Goal: Check status: Check status

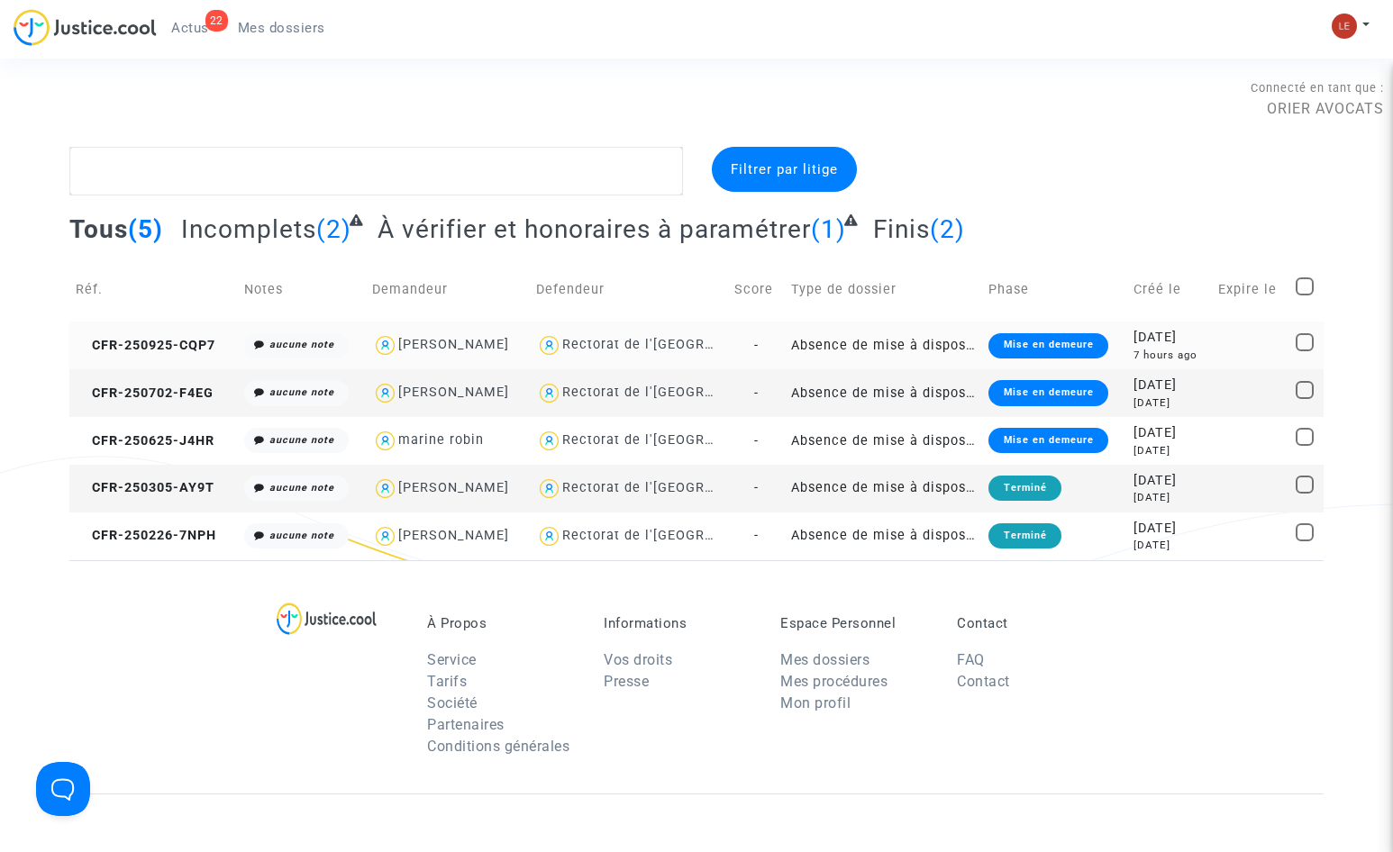
click at [441, 340] on div "[PERSON_NAME]" at bounding box center [453, 344] width 111 height 15
type textarea "@"Isabel Silva Rodriguez" @"ORIER AVOCATS ""
click at [636, 343] on div "Rectorat de l'[GEOGRAPHIC_DATA]" at bounding box center [677, 344] width 230 height 15
type textarea "@"Rectorat de l'Académie de Paris""
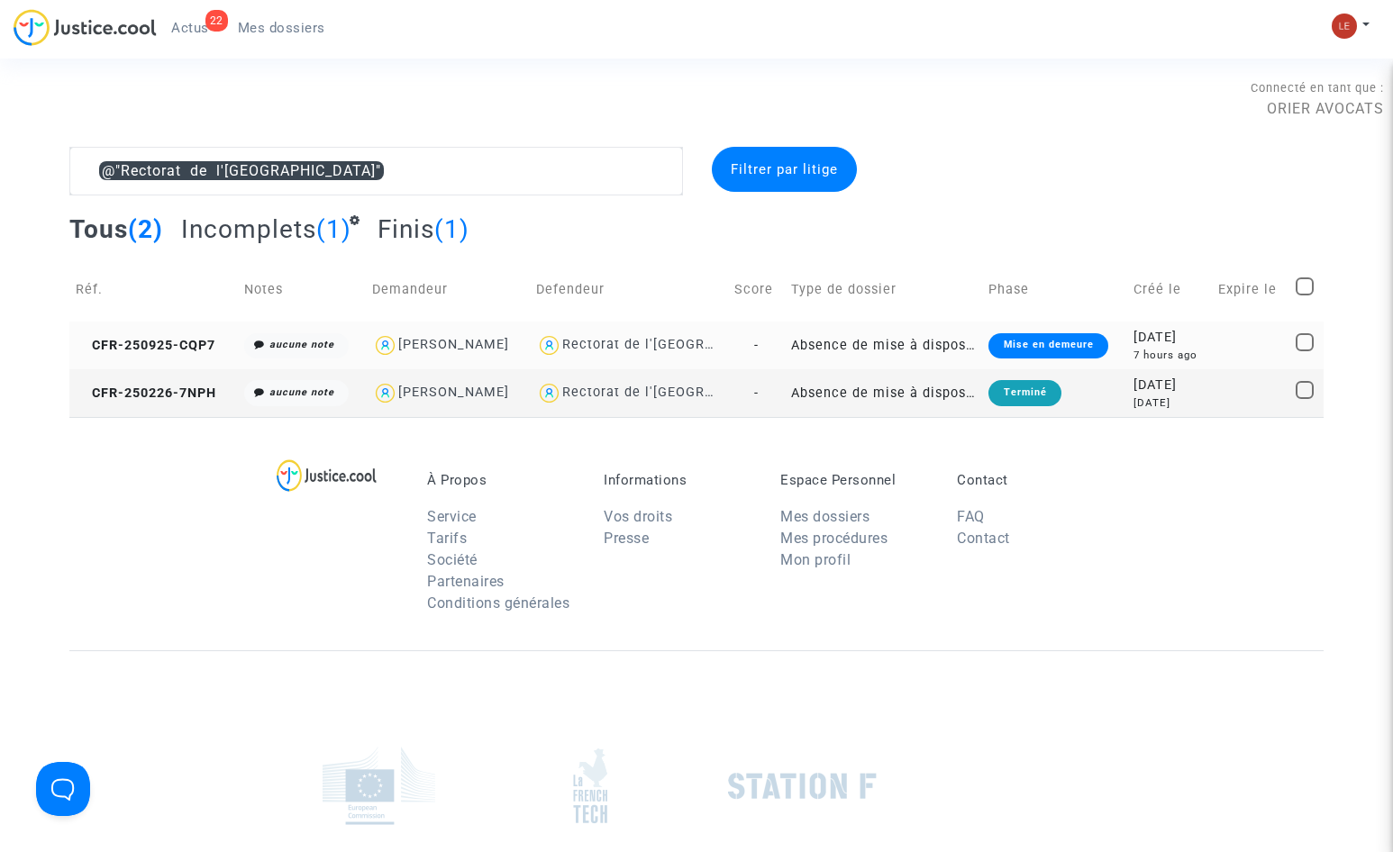
click at [562, 338] on img at bounding box center [549, 346] width 26 height 26
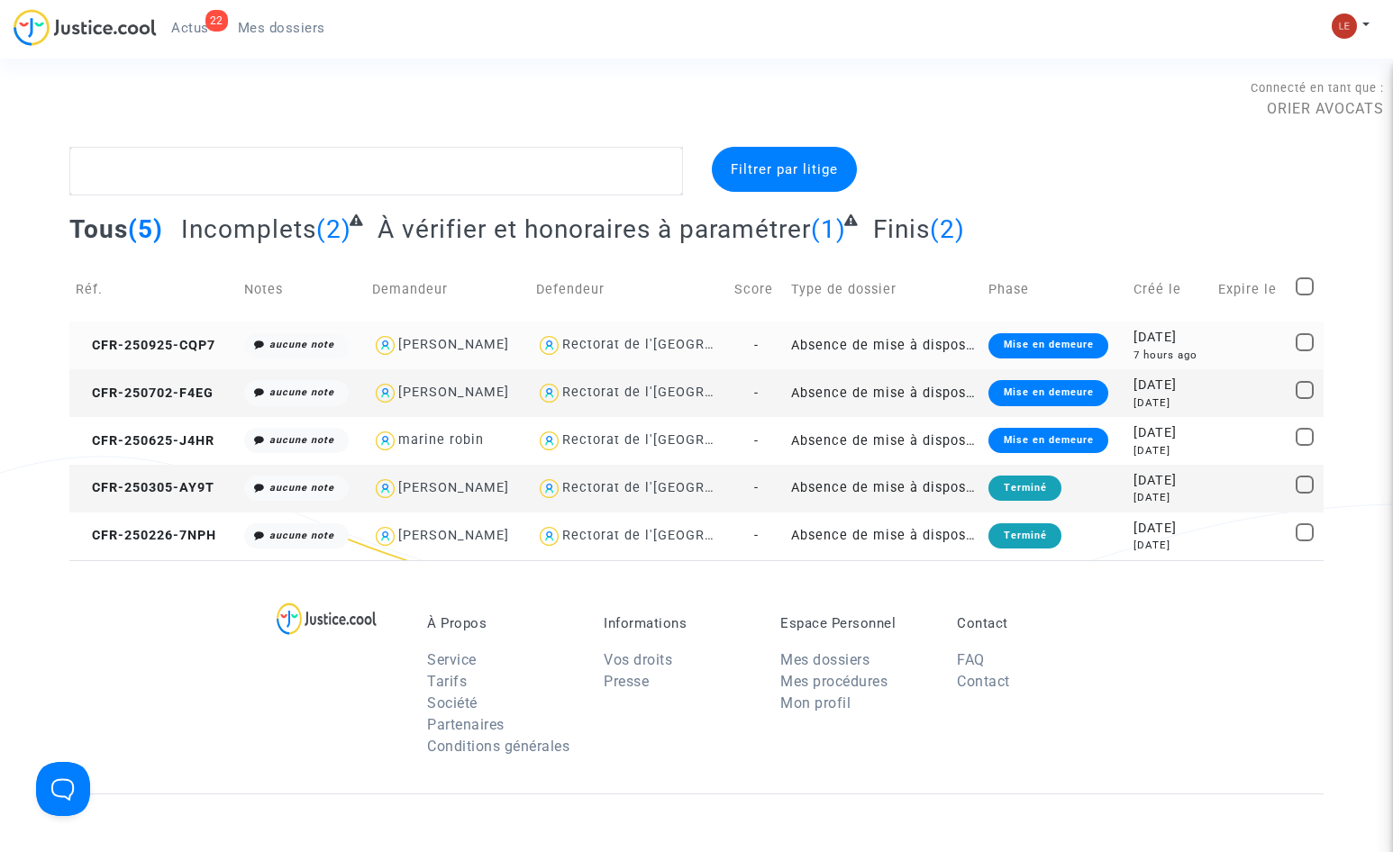
click at [425, 342] on div "[PERSON_NAME]" at bounding box center [453, 344] width 111 height 15
type textarea "@"Isabel Silva Rodriguez" @"ORIER AVOCATS ""
click at [1160, 333] on div "[DATE]" at bounding box center [1169, 338] width 71 height 20
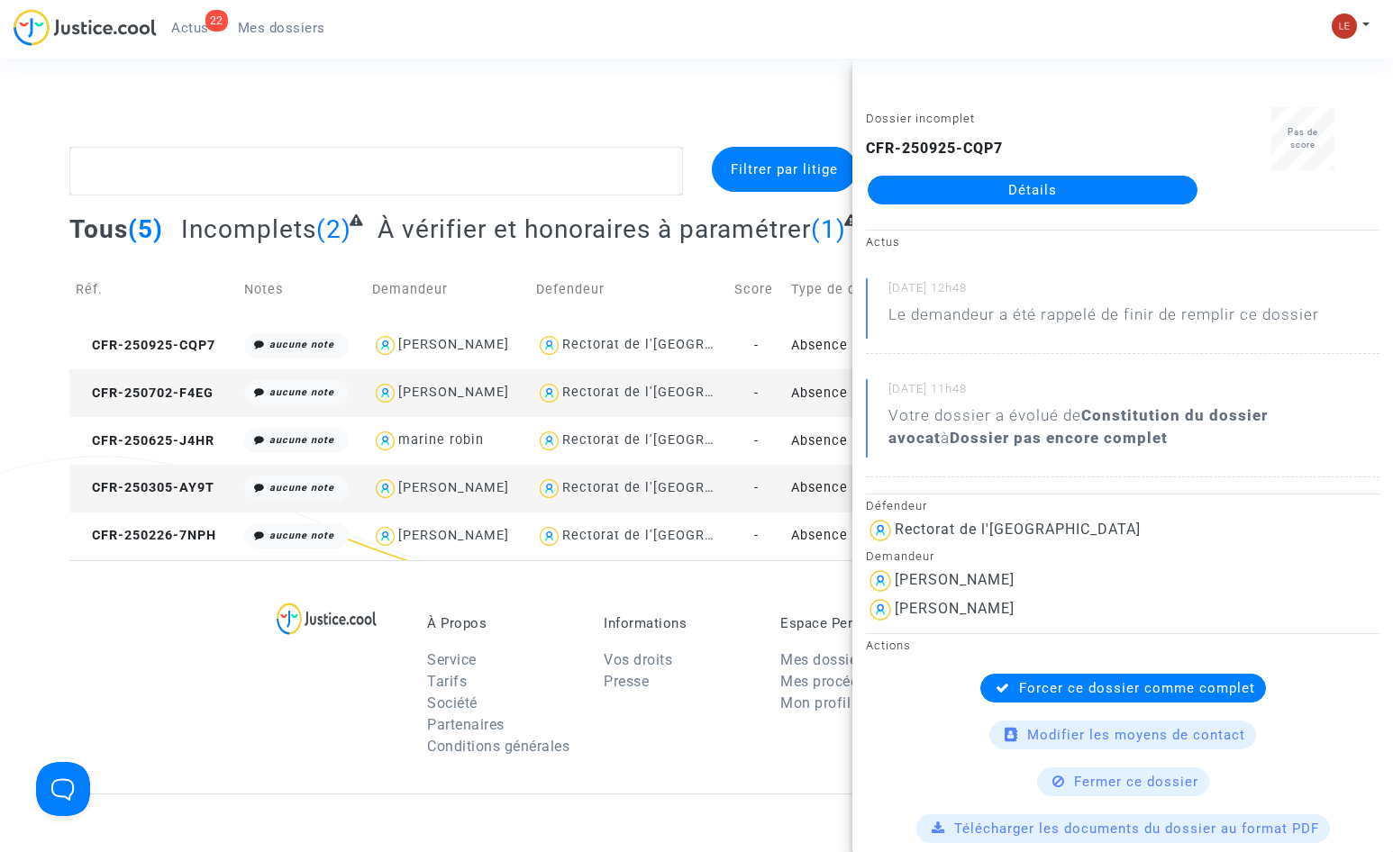
click at [1041, 199] on link "Détails" at bounding box center [1033, 190] width 330 height 29
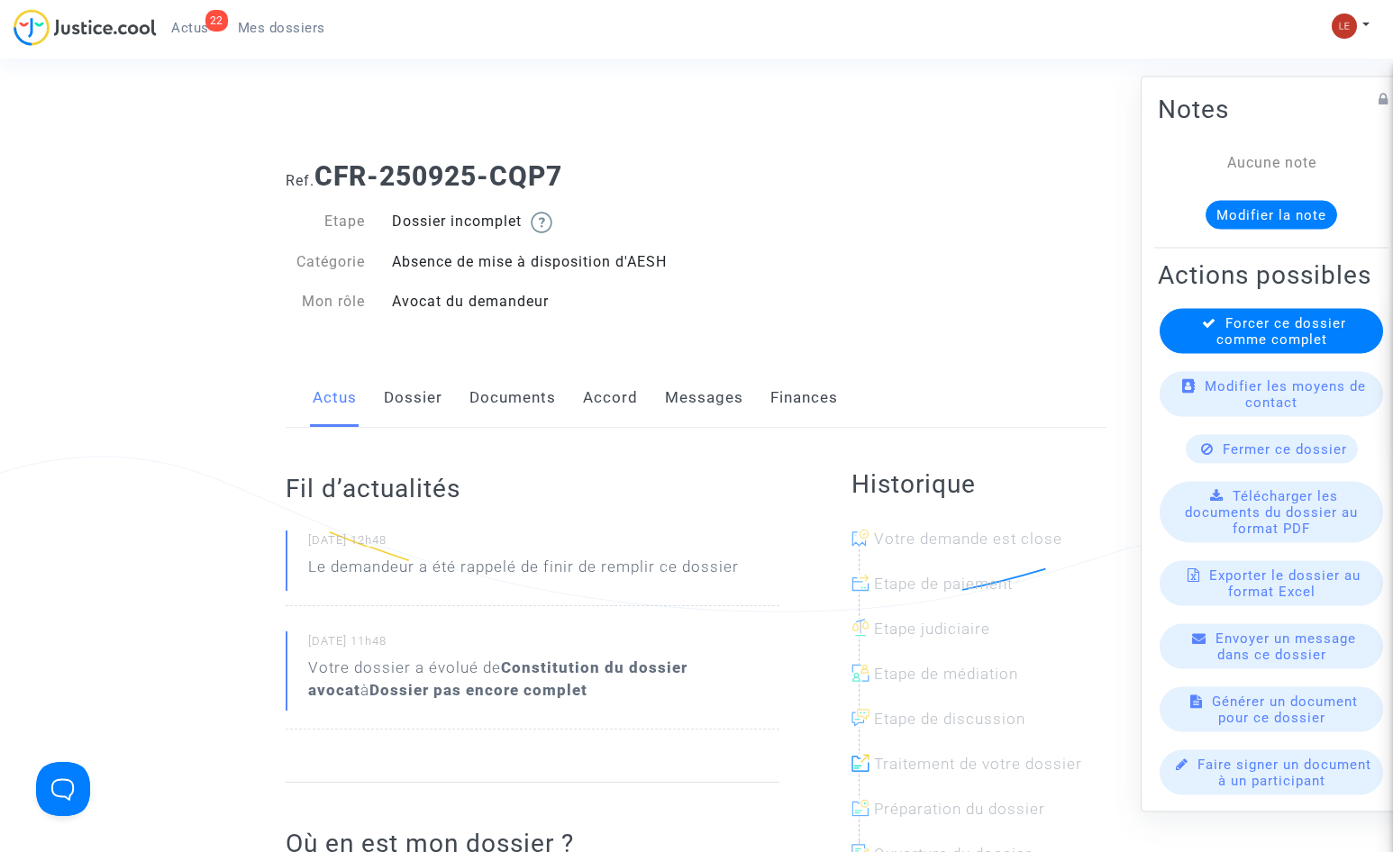
click at [531, 396] on link "Documents" at bounding box center [512, 398] width 87 height 59
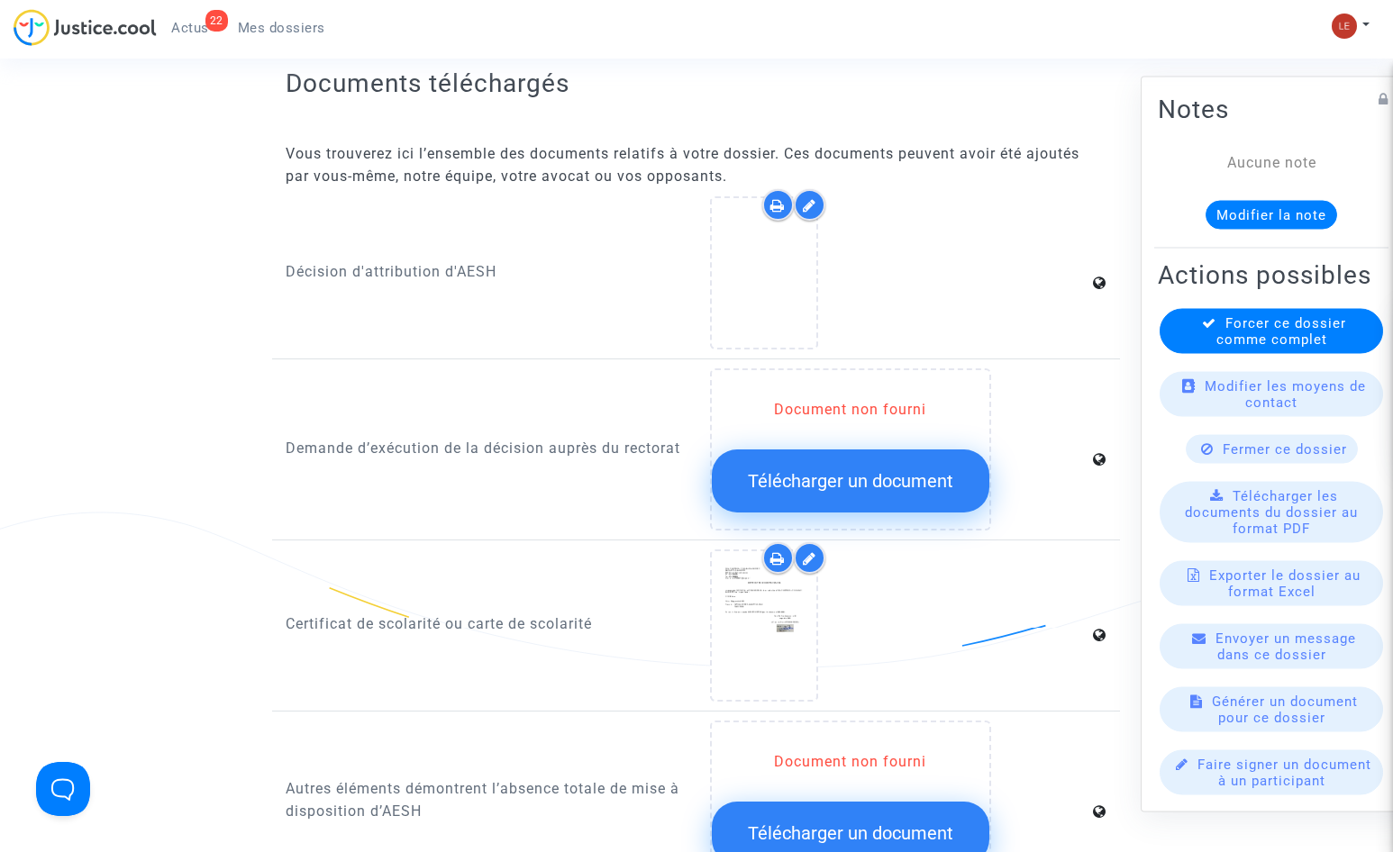
scroll to position [721, 0]
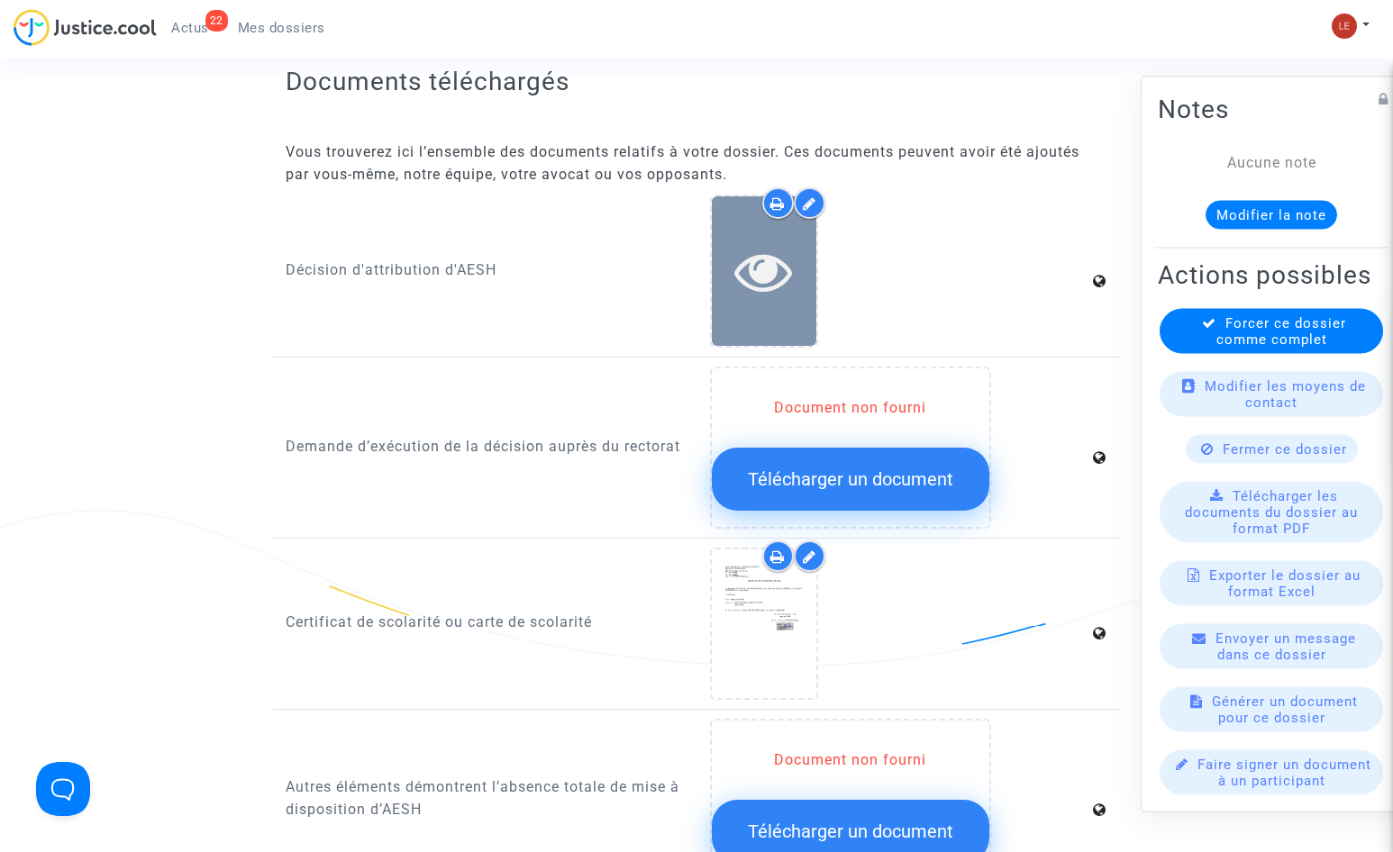
click at [773, 279] on icon at bounding box center [763, 271] width 59 height 58
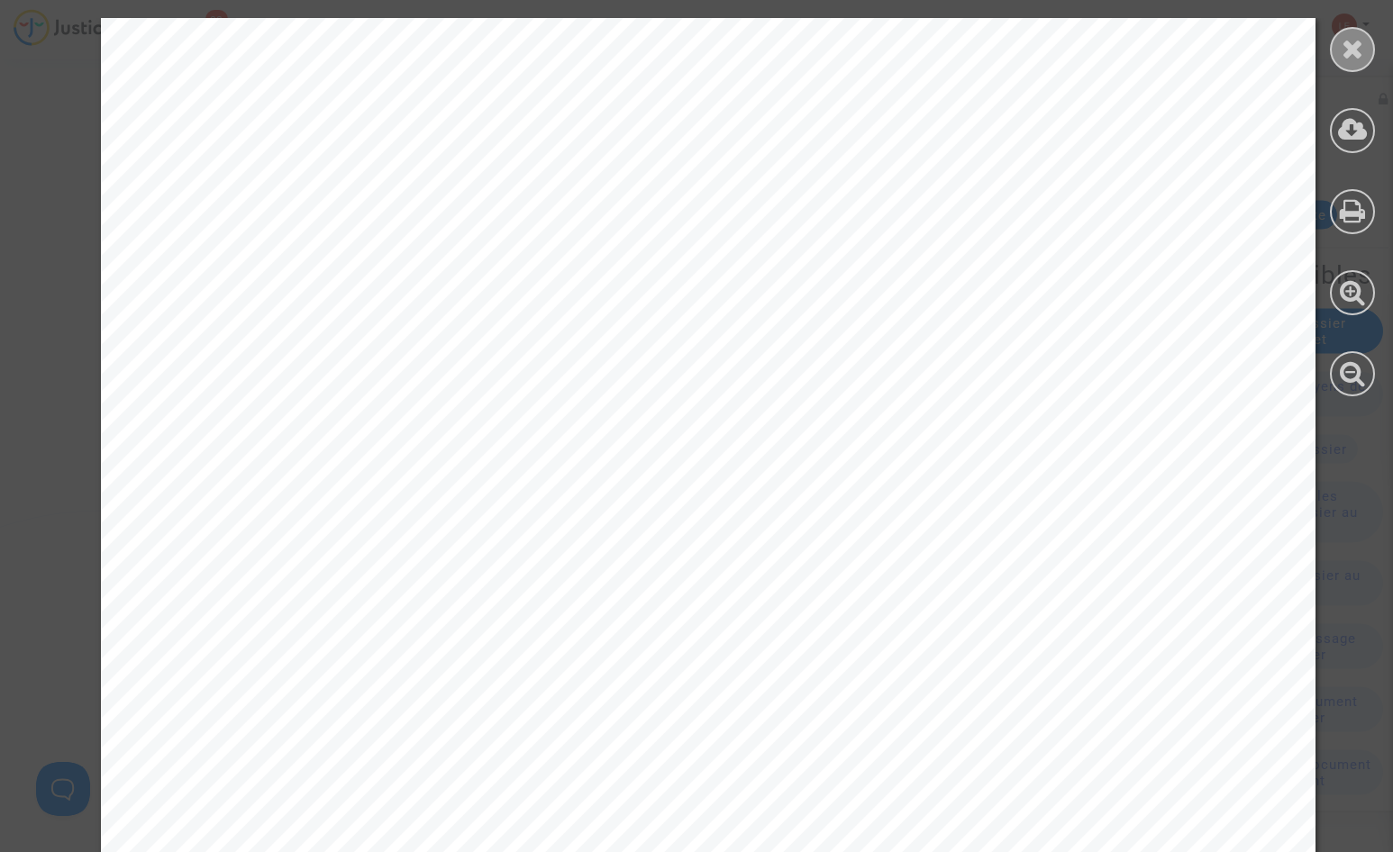
click at [1344, 42] on icon at bounding box center [1353, 48] width 23 height 27
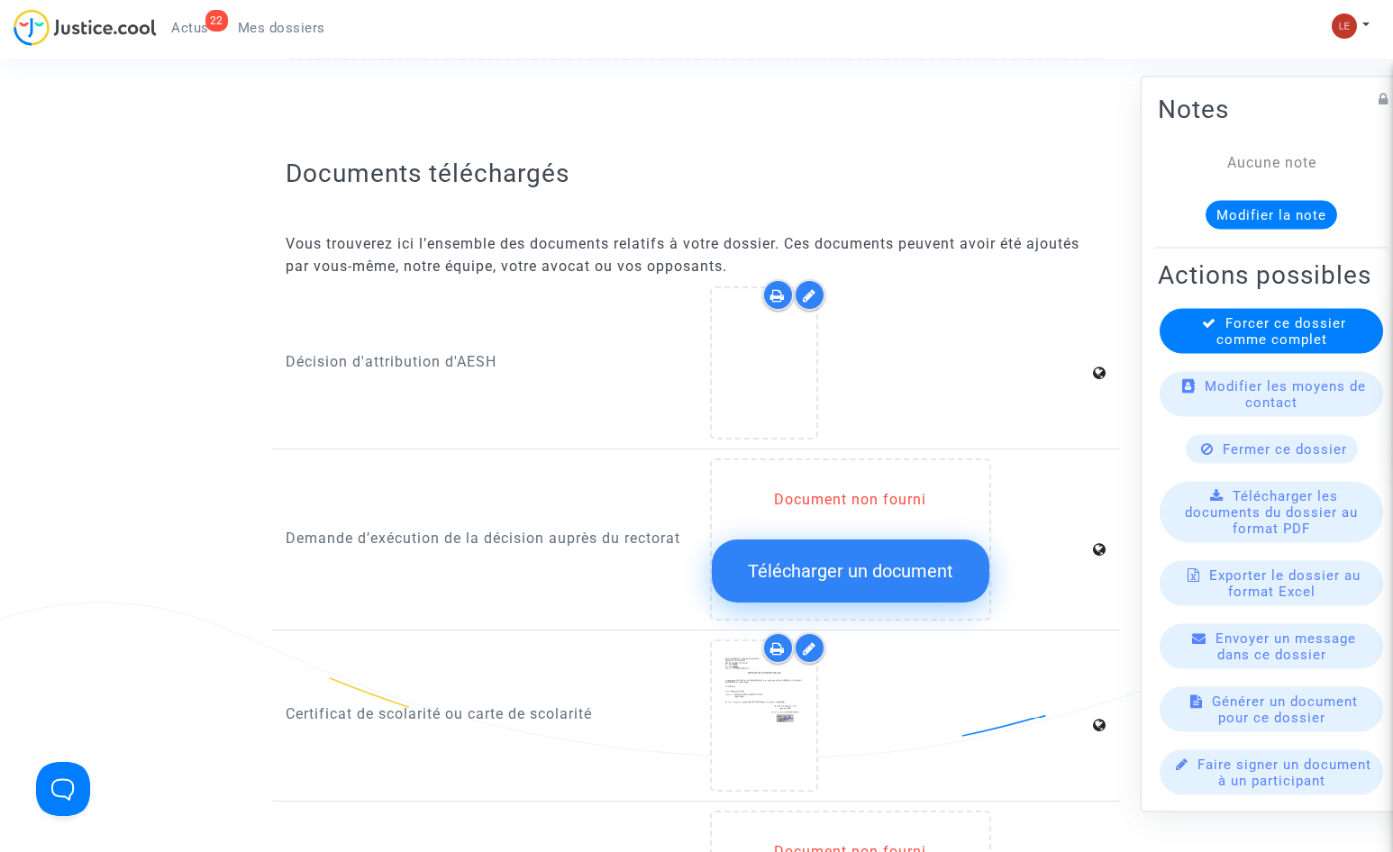
scroll to position [811, 0]
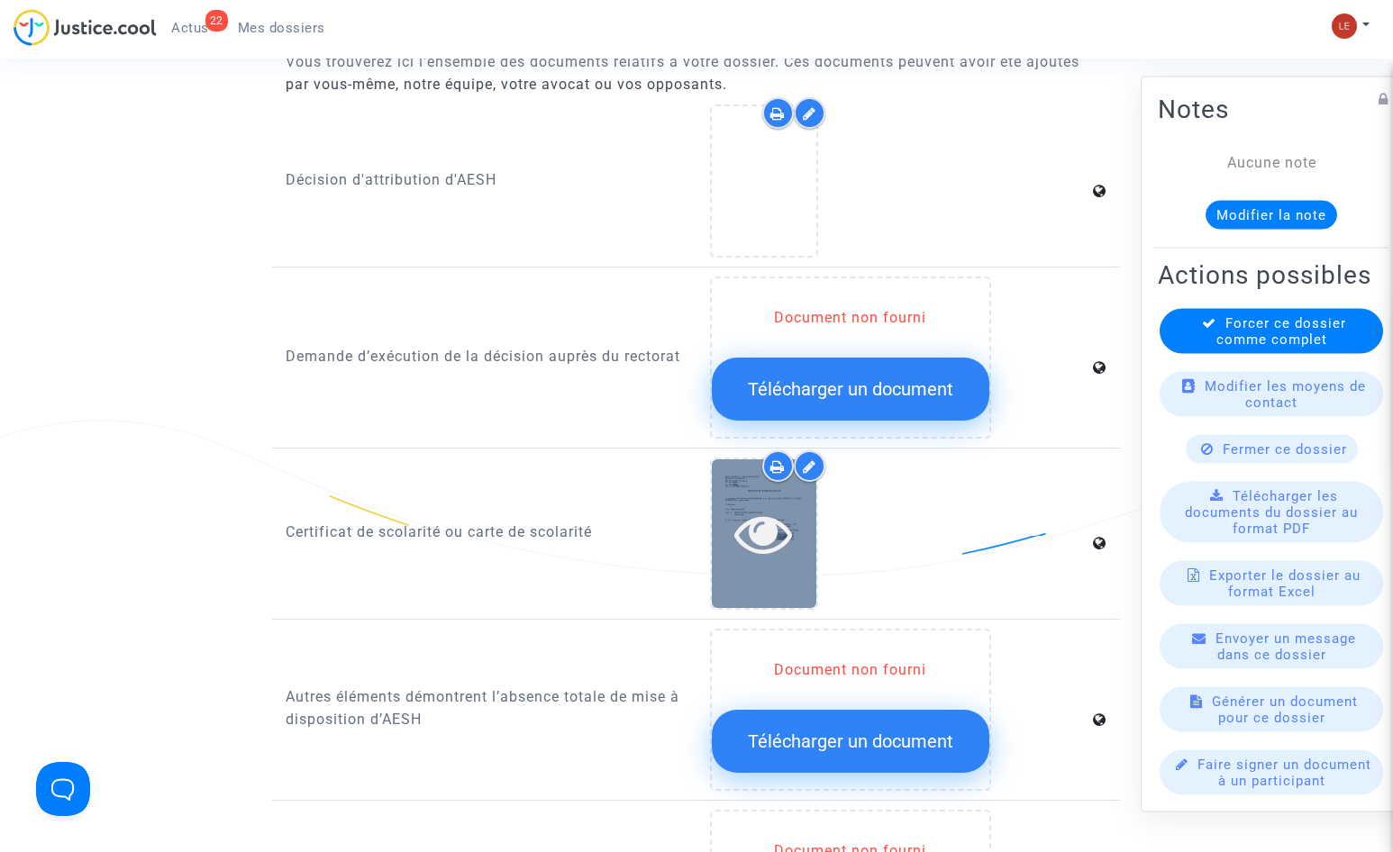
click at [730, 524] on div at bounding box center [764, 534] width 105 height 58
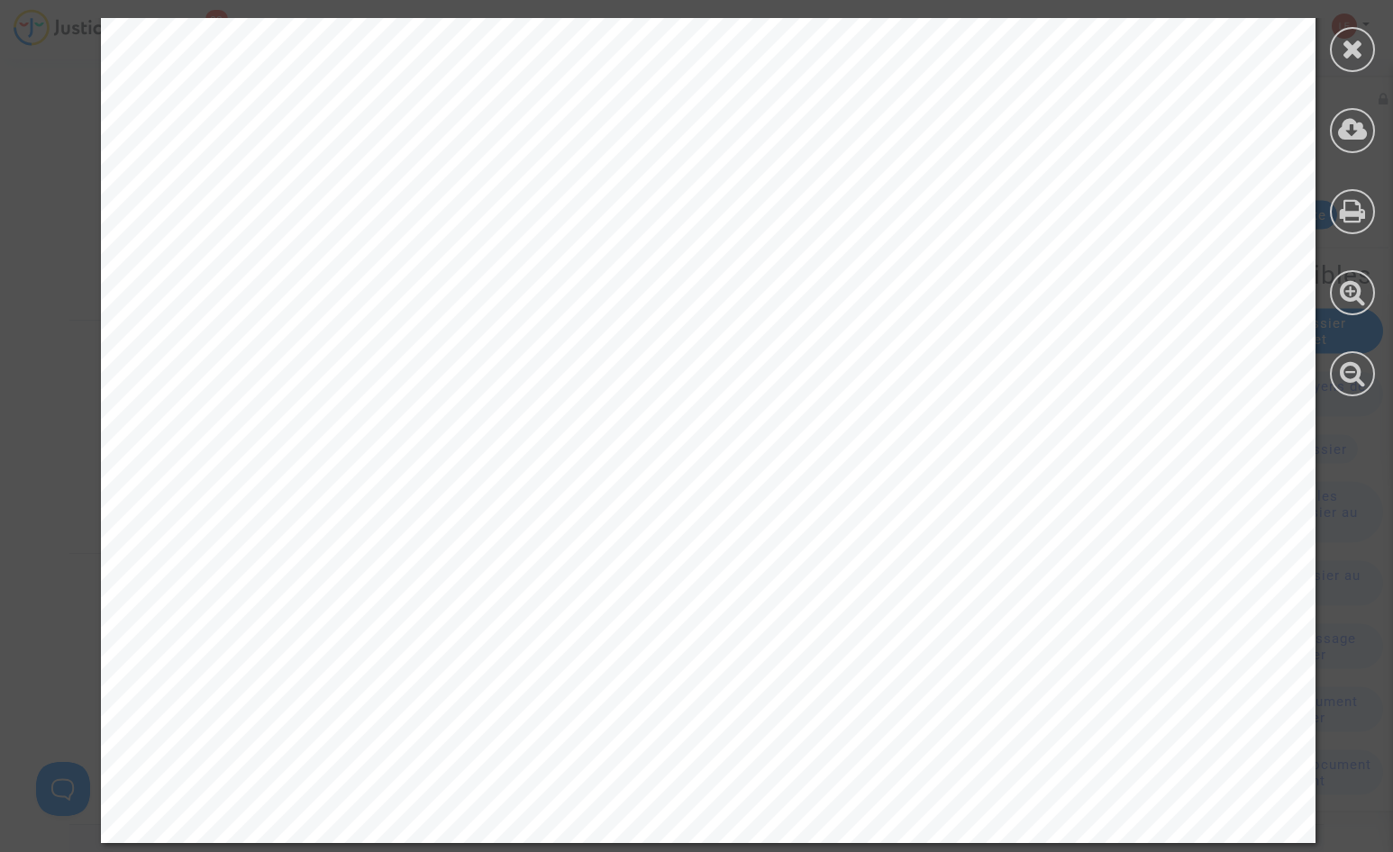
scroll to position [2294, 0]
click at [1332, 44] on div at bounding box center [1352, 49] width 45 height 45
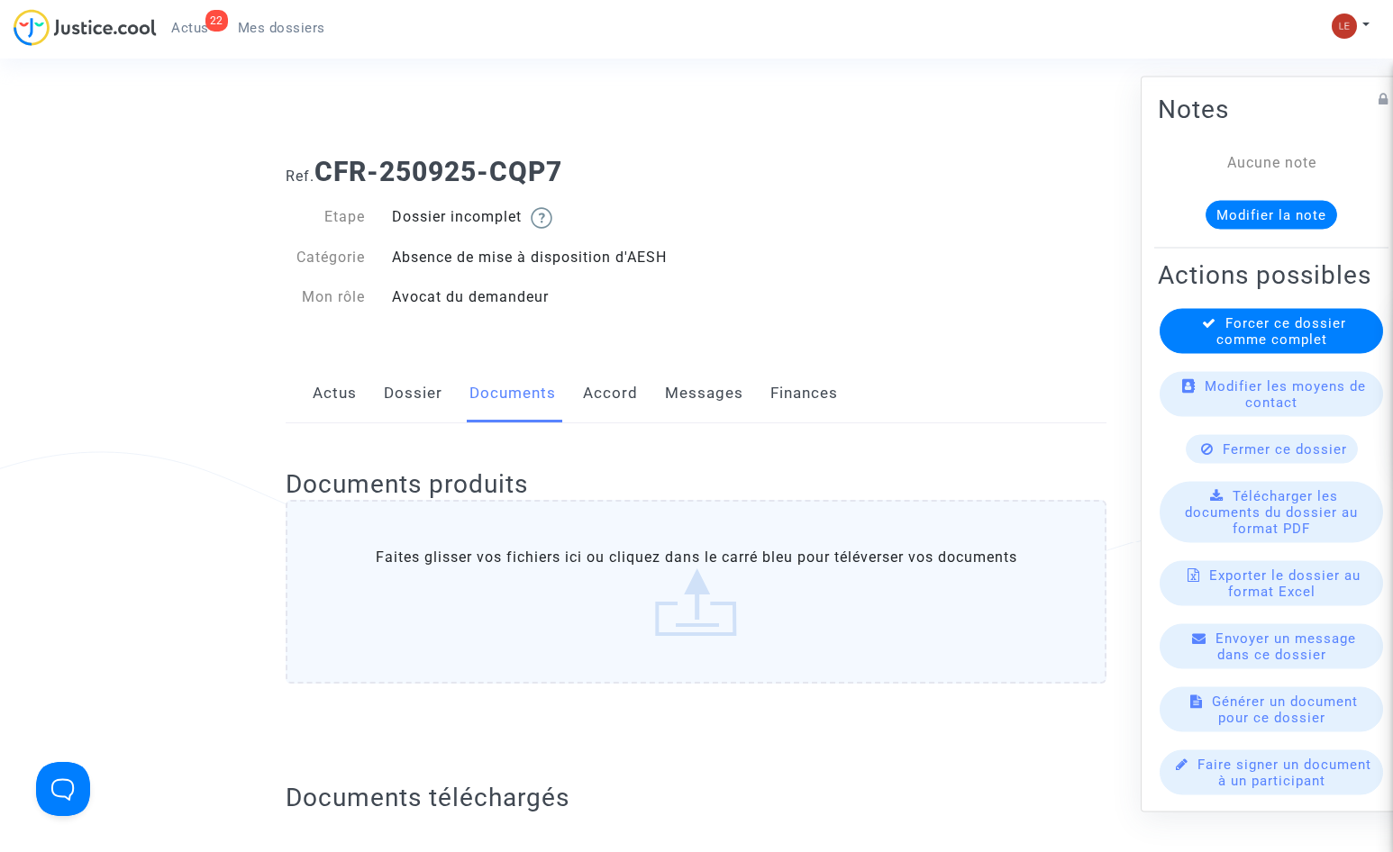
scroll to position [0, 0]
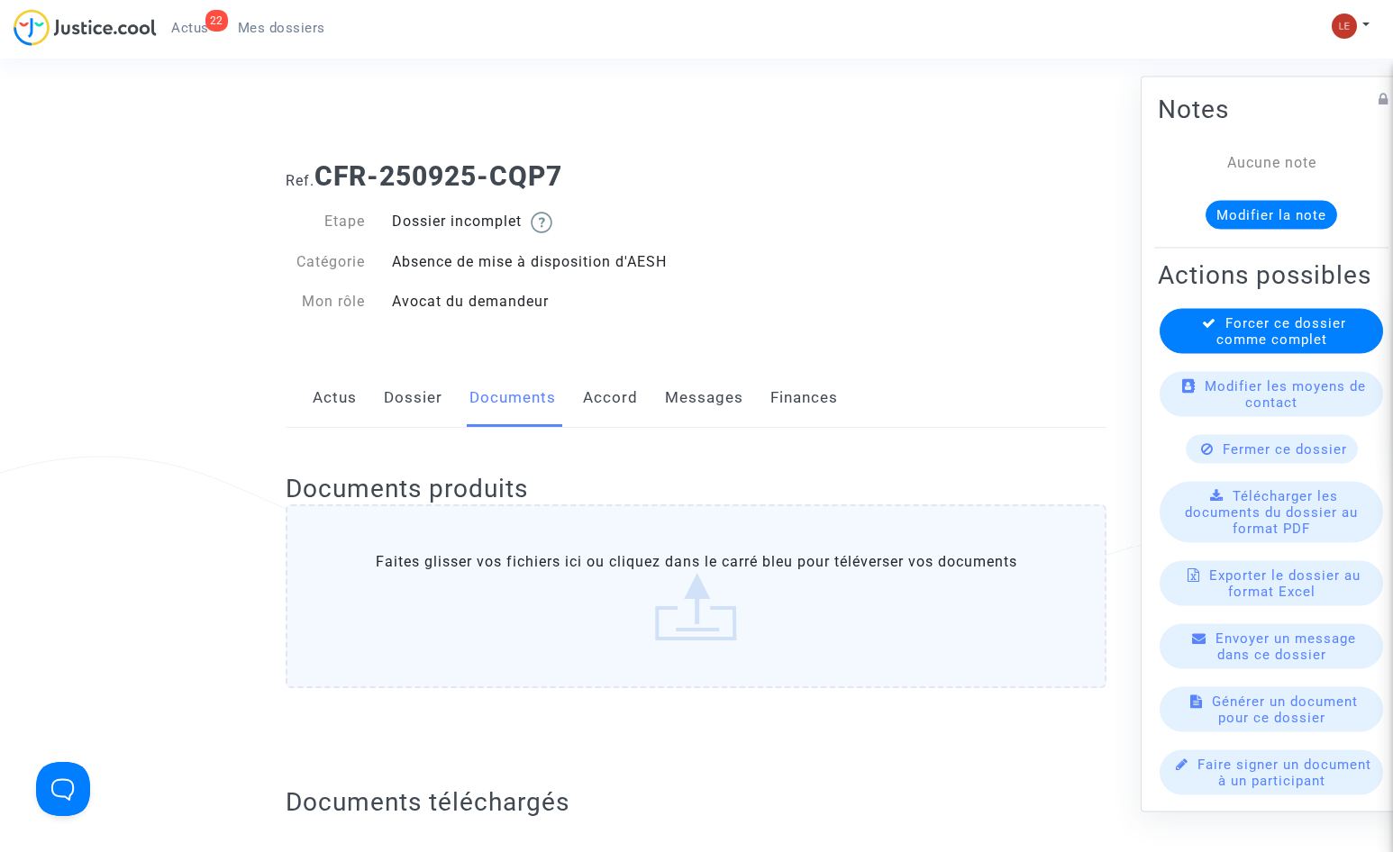
click at [350, 401] on link "Actus" at bounding box center [335, 398] width 44 height 59
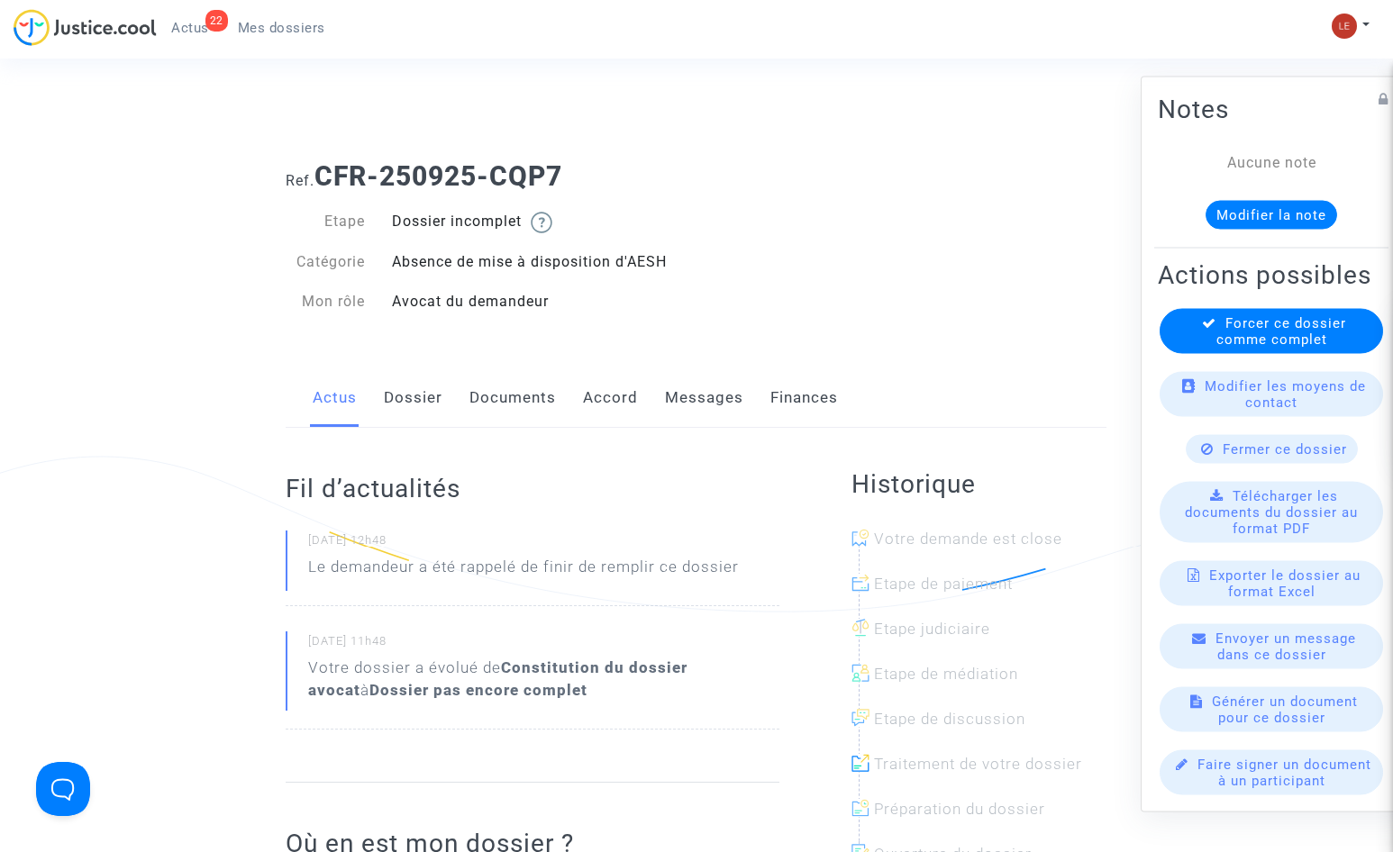
click at [510, 396] on link "Documents" at bounding box center [512, 398] width 87 height 59
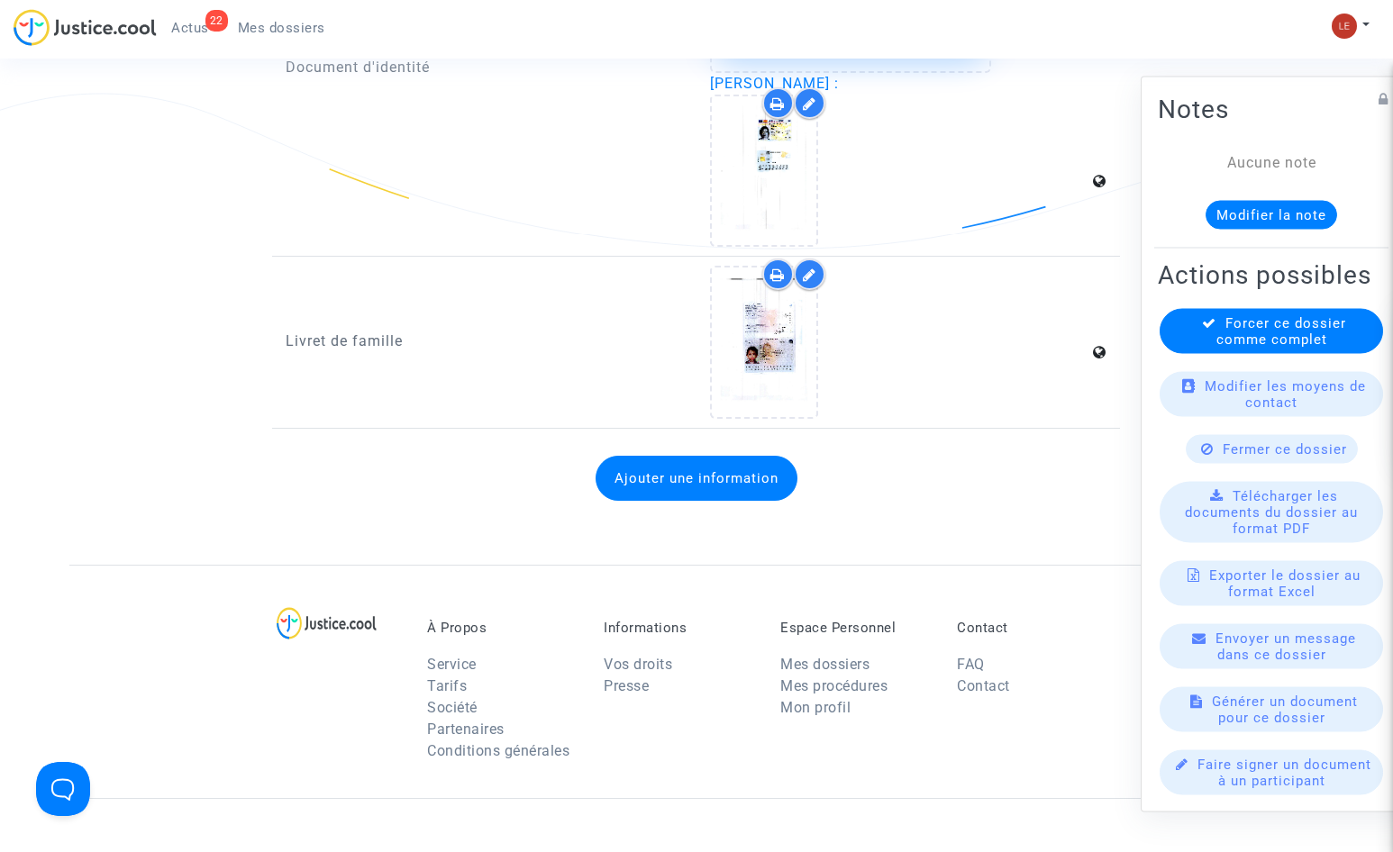
scroll to position [1982, 0]
